Goal: Information Seeking & Learning: Find specific fact

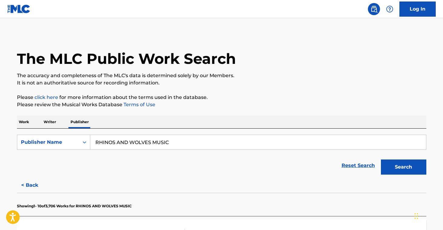
click at [25, 124] on p "Work" at bounding box center [24, 122] width 14 height 13
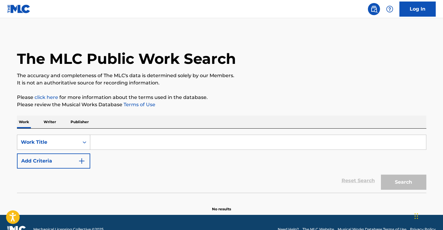
click at [56, 145] on div "Work Title" at bounding box center [53, 142] width 73 height 15
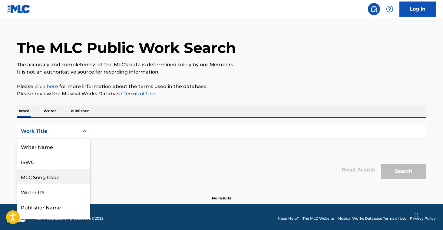
scroll to position [30, 0]
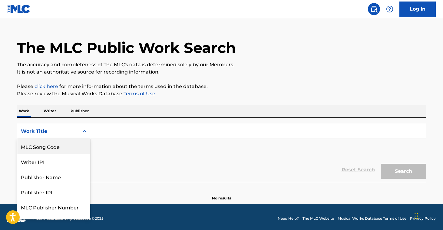
click at [128, 132] on input "Search Form" at bounding box center [258, 131] width 336 height 15
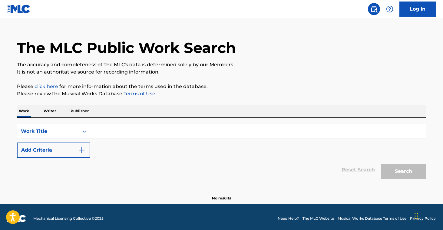
paste input "ALL MY LOVE IS"
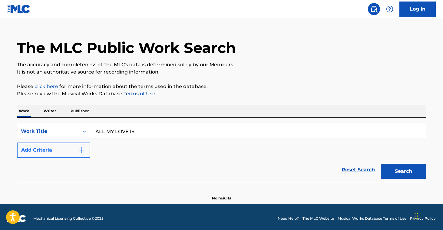
type input "ALL MY LOVE IS"
click at [64, 148] on button "Add Criteria" at bounding box center [53, 150] width 73 height 15
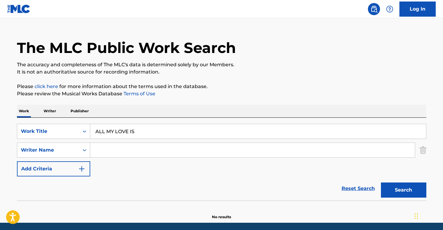
click at [120, 156] on input "Search Form" at bounding box center [252, 150] width 325 height 15
paste input "[PERSON_NAME]"
type input "[PERSON_NAME]"
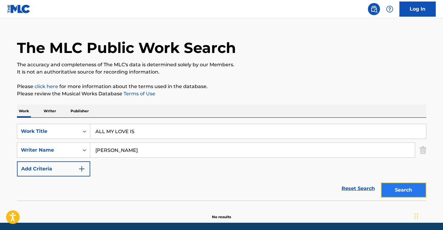
click at [406, 194] on button "Search" at bounding box center [403, 190] width 45 height 15
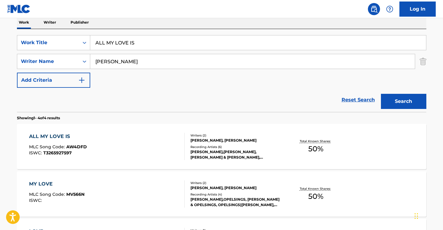
scroll to position [100, 0]
click at [228, 128] on div "ALL MY LOVE IS MLC Song Code : AW4DFD ISWC : T3265927597 Writers ( 2 ) [PERSON_…" at bounding box center [222, 146] width 410 height 45
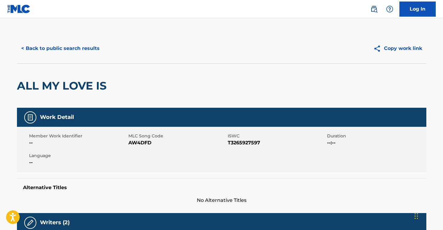
click at [144, 141] on span "AW4DFD" at bounding box center [177, 142] width 98 height 7
copy span "AW4DFD"
click at [56, 42] on button "< Back to public search results" at bounding box center [60, 48] width 87 height 15
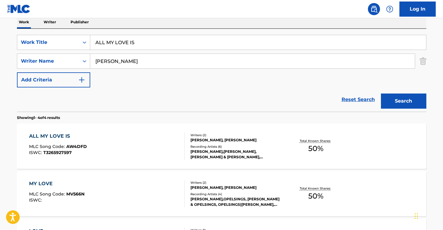
drag, startPoint x: 140, startPoint y: 43, endPoint x: 70, endPoint y: 21, distance: 74.1
click at [45, 25] on div "Work Writer Publisher SearchWithCriteria9b6de747-0430-4030-8620-244bf2fad384 Wo…" at bounding box center [222, 178] width 410 height 325
paste input "CHANGING"
type input "CHANGING"
click at [152, 63] on input "[PERSON_NAME]" at bounding box center [252, 61] width 325 height 15
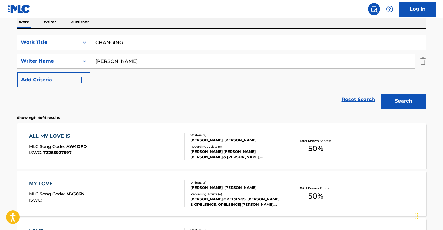
click at [152, 63] on input "[PERSON_NAME]" at bounding box center [252, 61] width 325 height 15
drag, startPoint x: 152, startPoint y: 63, endPoint x: 157, endPoint y: 63, distance: 5.2
click at [152, 63] on input "[PERSON_NAME]" at bounding box center [252, 61] width 325 height 15
paste input "[PERSON_NAME] [PERSON_NAME]"
type input "[PERSON_NAME] [PERSON_NAME]"
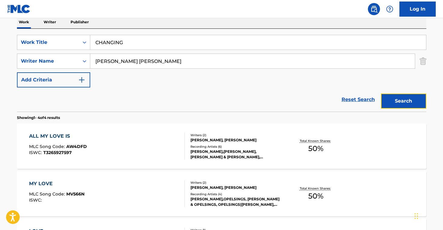
click at [388, 94] on button "Search" at bounding box center [403, 101] width 45 height 15
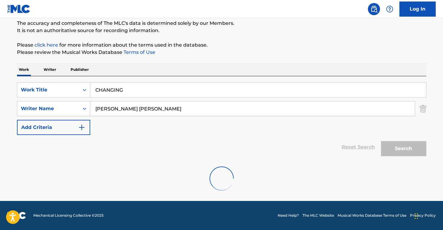
scroll to position [33, 0]
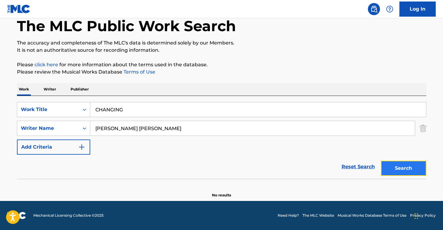
click at [418, 174] on button "Search" at bounding box center [403, 168] width 45 height 15
click at [141, 109] on input "CHANGING" at bounding box center [258, 109] width 336 height 15
paste input "RUNCHY PUNK"
click at [390, 161] on button "Search" at bounding box center [403, 168] width 45 height 15
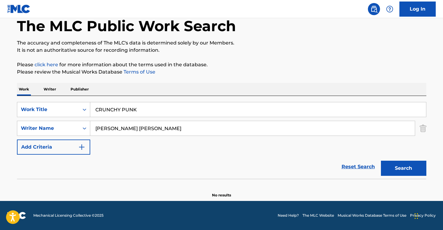
click at [165, 108] on input "CRUNCHY PUNK" at bounding box center [258, 109] width 336 height 15
paste input "DISCO WREC"
type input "DISCO WRECK"
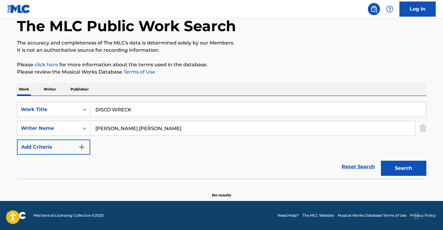
click at [188, 132] on input "[PERSON_NAME] [PERSON_NAME]" at bounding box center [252, 128] width 325 height 15
paste input "[PERSON_NAME] [PERSON_NAME]"
type input "[PERSON_NAME] [PERSON_NAME]"
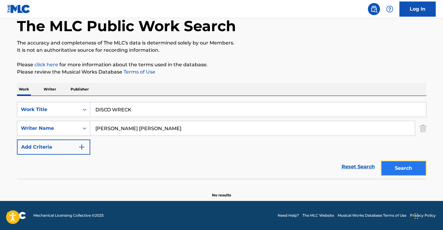
click at [416, 163] on button "Search" at bounding box center [403, 168] width 45 height 15
click at [159, 112] on input "DISCO WRECK" at bounding box center [258, 109] width 336 height 15
paste input "EASY TO FORGET"
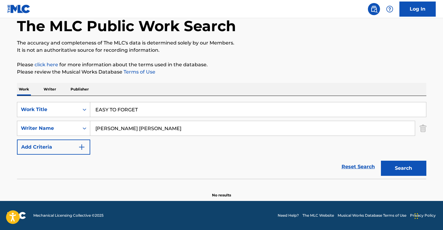
type input "EASY TO FORGET"
click at [179, 127] on input "[PERSON_NAME] [PERSON_NAME]" at bounding box center [252, 128] width 325 height 15
paste input "[PERSON_NAME] [PERSON_NAME]"
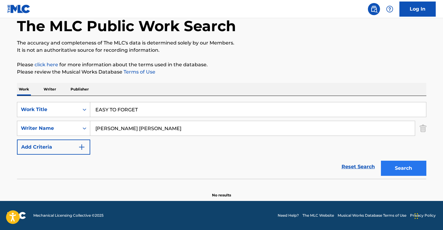
type input "[PERSON_NAME] [PERSON_NAME]"
click at [421, 169] on button "Search" at bounding box center [403, 168] width 45 height 15
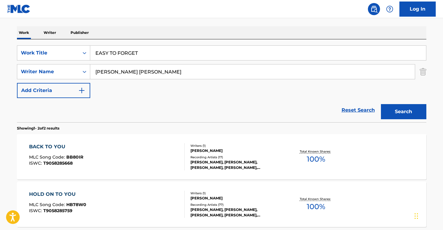
scroll to position [96, 0]
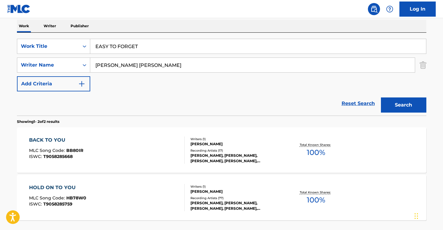
click at [236, 156] on div "[PERSON_NAME], [PERSON_NAME], [PERSON_NAME], [PERSON_NAME], [PERSON_NAME]" at bounding box center [237, 158] width 92 height 11
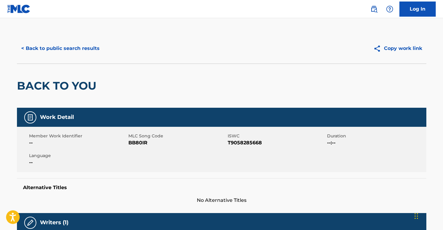
click at [140, 144] on span "BB80IR" at bounding box center [177, 142] width 98 height 7
copy span "BB80IR"
click at [75, 52] on button "< Back to public search results" at bounding box center [60, 48] width 87 height 15
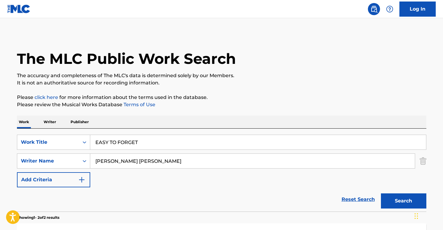
click at [147, 144] on input "EASY TO FORGET" at bounding box center [258, 142] width 336 height 15
paste input "GO GET I"
type input "GO GET IT"
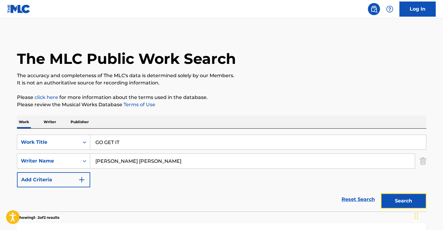
click at [391, 200] on button "Search" at bounding box center [403, 201] width 45 height 15
